Goal: Transaction & Acquisition: Purchase product/service

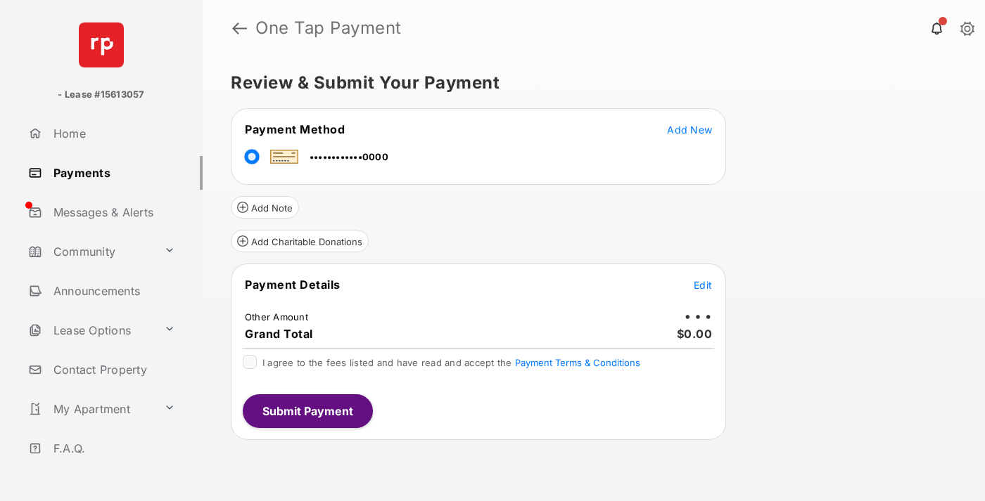
click at [703, 285] on span "Edit" at bounding box center [702, 285] width 18 height 12
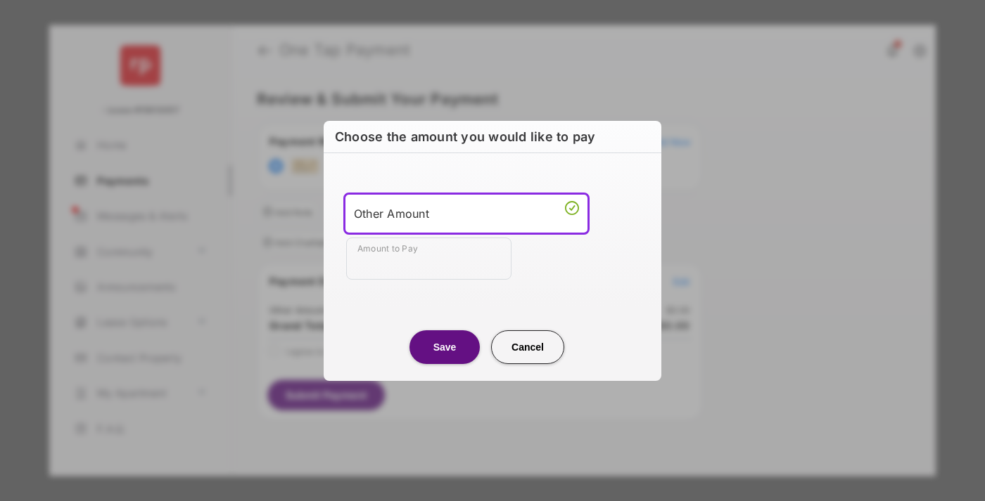
click at [466, 213] on div "Other Amount" at bounding box center [466, 213] width 225 height 21
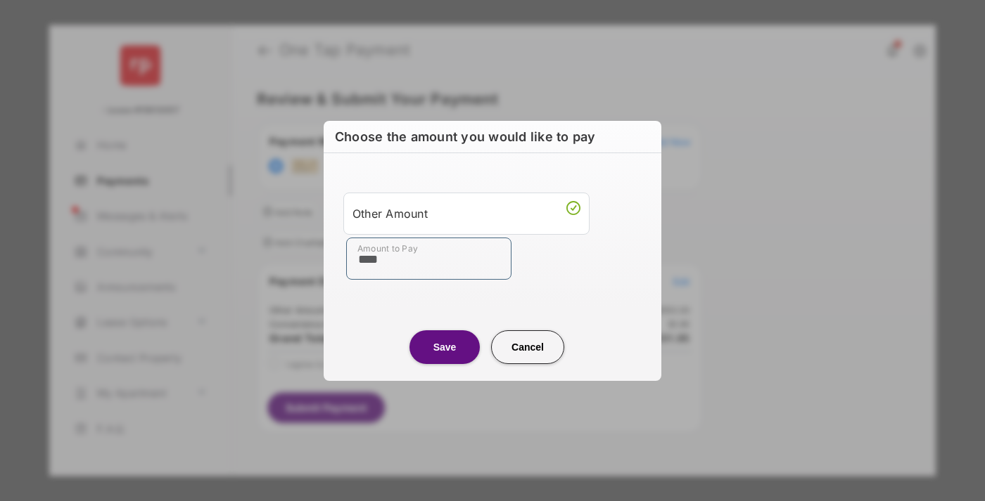
type input "****"
click at [444, 347] on button "Save" at bounding box center [444, 348] width 70 height 34
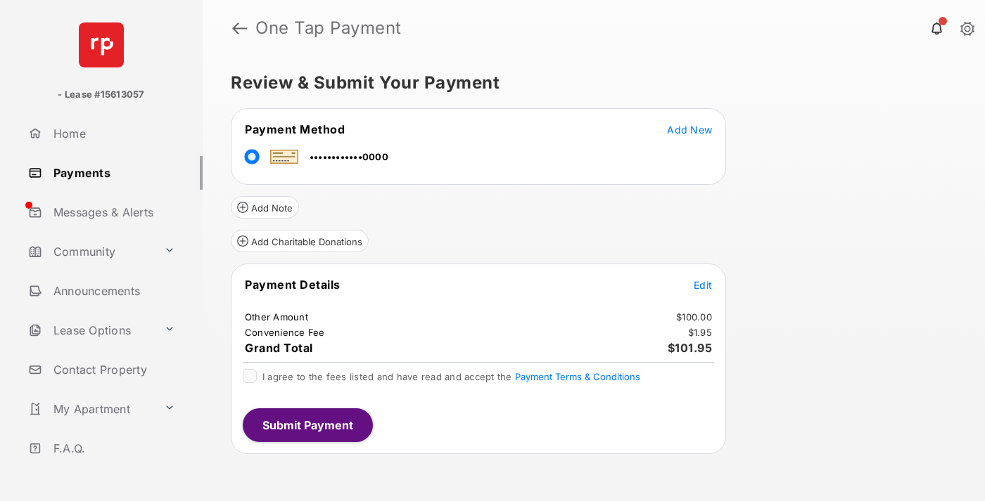
click at [703, 285] on span "Edit" at bounding box center [702, 285] width 18 height 12
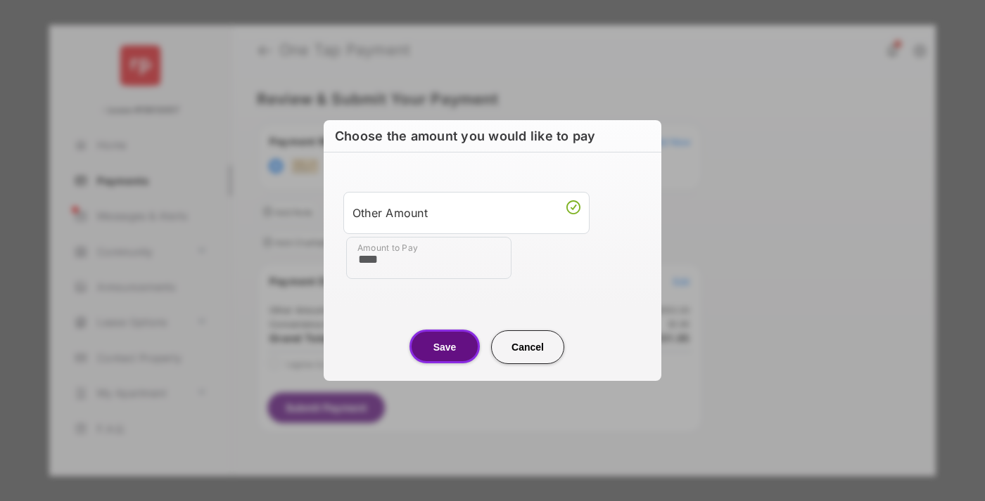
click at [444, 347] on button "Save" at bounding box center [444, 347] width 70 height 34
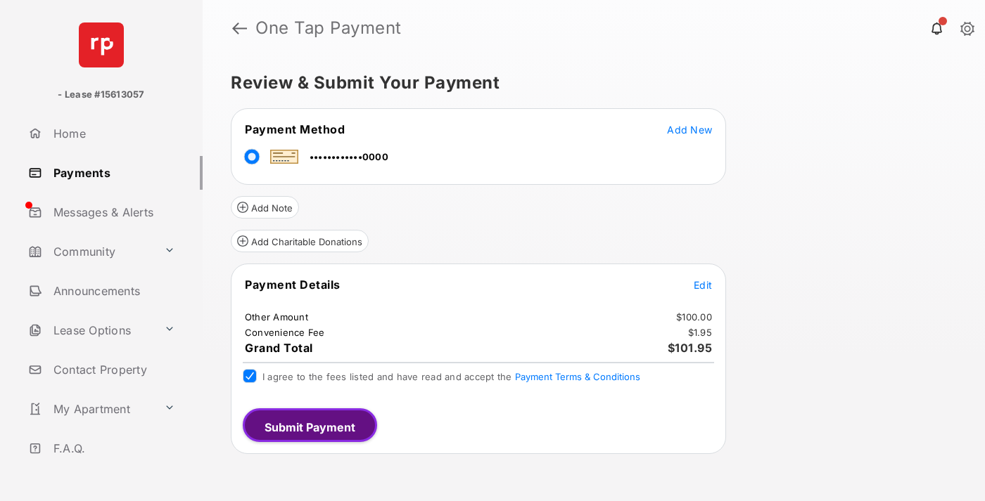
click at [307, 425] on button "Submit Payment" at bounding box center [310, 426] width 134 height 34
